Goal: Transaction & Acquisition: Purchase product/service

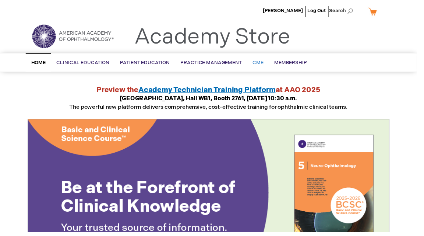
click at [263, 63] on span "CME" at bounding box center [262, 64] width 11 height 6
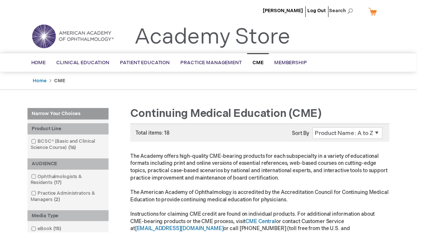
click at [258, 62] on span "CME" at bounding box center [262, 64] width 11 height 6
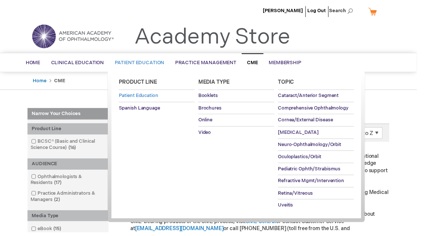
click at [158, 99] on span "Patient Education" at bounding box center [141, 97] width 40 height 6
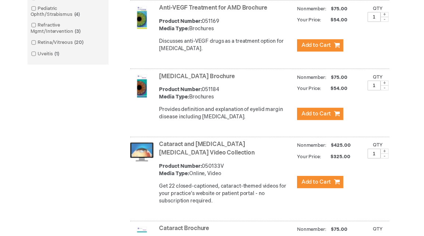
scroll to position [362, 0]
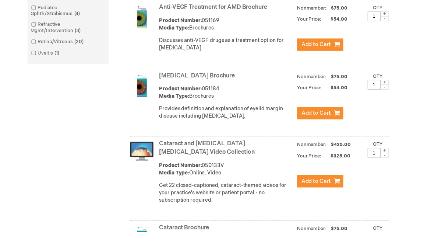
click at [143, 97] on img at bounding box center [144, 87] width 24 height 24
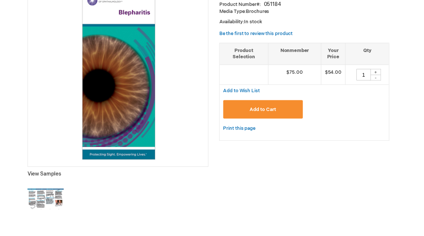
scroll to position [127, 0]
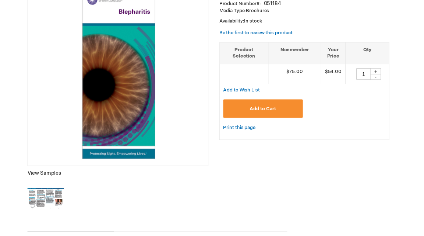
click at [43, 199] on img at bounding box center [46, 201] width 37 height 37
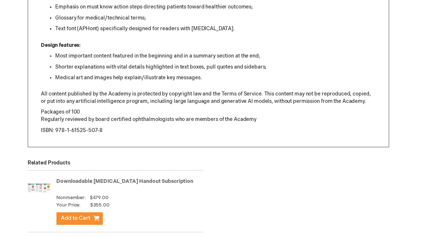
scroll to position [523, 0]
click at [71, 185] on link "Downloadable Patient Education Handout Subscription" at bounding box center [126, 184] width 139 height 6
click at [45, 191] on img at bounding box center [40, 190] width 24 height 29
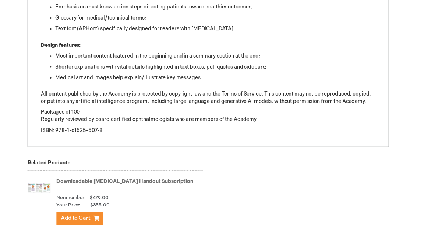
scroll to position [0, 0]
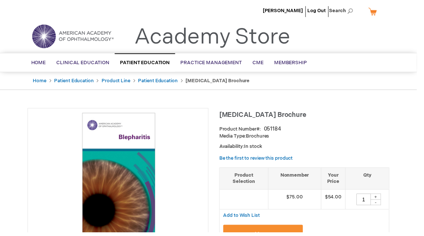
click at [169, 81] on link "Patient Education" at bounding box center [161, 82] width 40 height 6
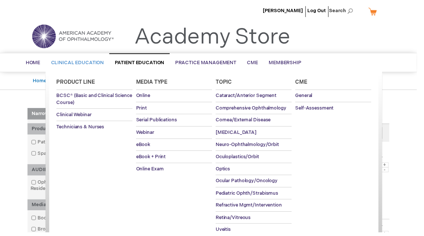
click at [89, 63] on span "Clinical Education" at bounding box center [79, 64] width 54 height 6
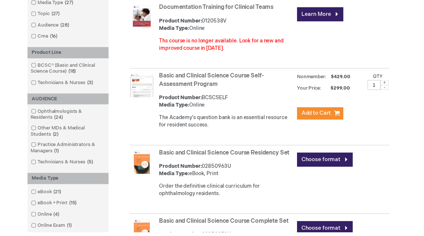
scroll to position [156, 0]
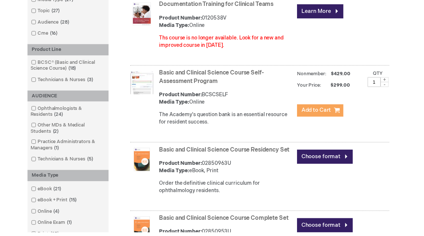
click at [321, 114] on span "Add to Cart" at bounding box center [322, 112] width 30 height 7
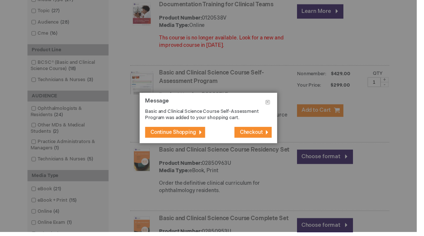
click at [262, 135] on span "Checkout" at bounding box center [255, 134] width 23 height 6
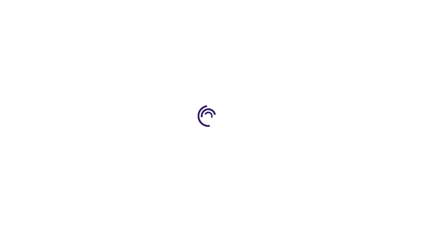
select select "US"
select select "47"
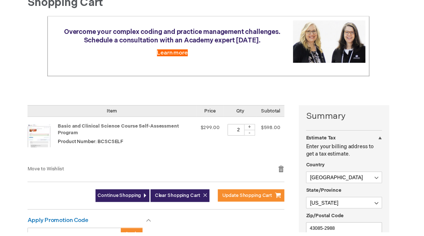
scroll to position [84, 0]
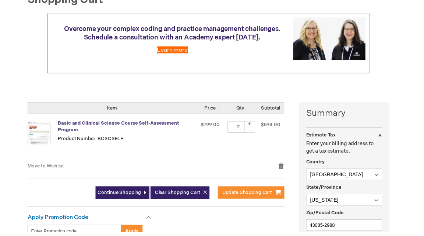
click at [109, 124] on link "Basic and Clinical Science Course Self-Assessment Program" at bounding box center [120, 128] width 123 height 13
